Goal: Use online tool/utility: Utilize a website feature to perform a specific function

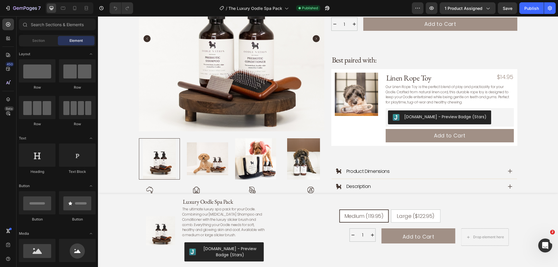
scroll to position [407, 0]
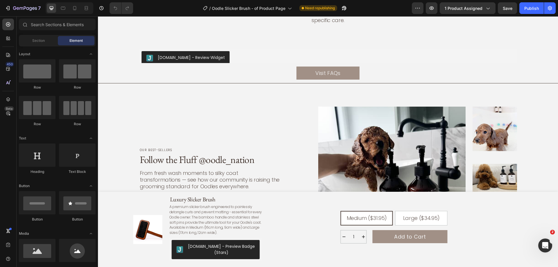
scroll to position [1771, 0]
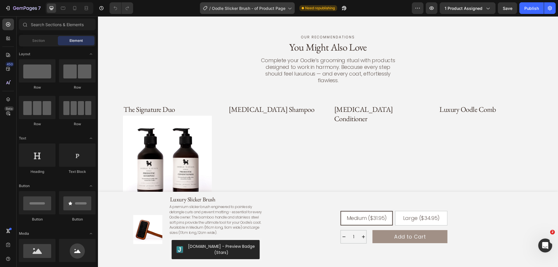
scroll to position [310, 0]
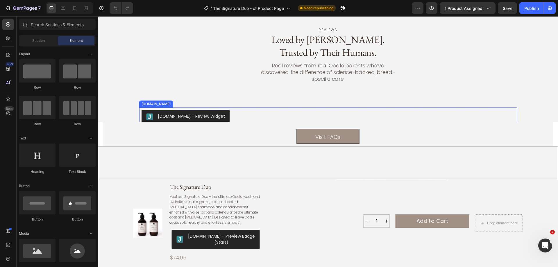
scroll to position [1655, 0]
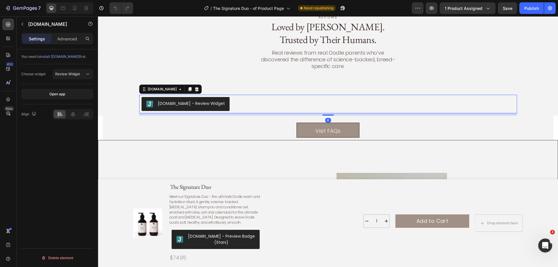
click at [260, 97] on div "Judge.me - Review Widget" at bounding box center [327, 104] width 373 height 14
